Goal: Task Accomplishment & Management: Complete application form

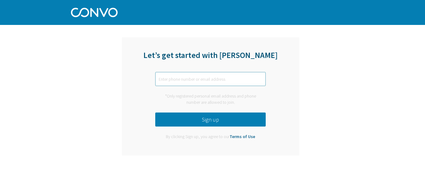
click at [191, 79] on input "text" at bounding box center [210, 79] width 111 height 14
click at [215, 81] on input "rr1051" at bounding box center [210, 79] width 111 height 14
type input "[EMAIL_ADDRESS][DOMAIN_NAME]"
click at [227, 116] on button "Sign up" at bounding box center [210, 119] width 111 height 14
type input "[EMAIL_ADDRESS][DOMAIN_NAME]"
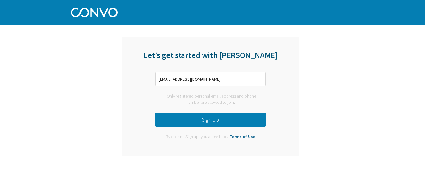
click at [213, 121] on button "Sign up" at bounding box center [210, 119] width 111 height 14
